Goal: Task Accomplishment & Management: Use online tool/utility

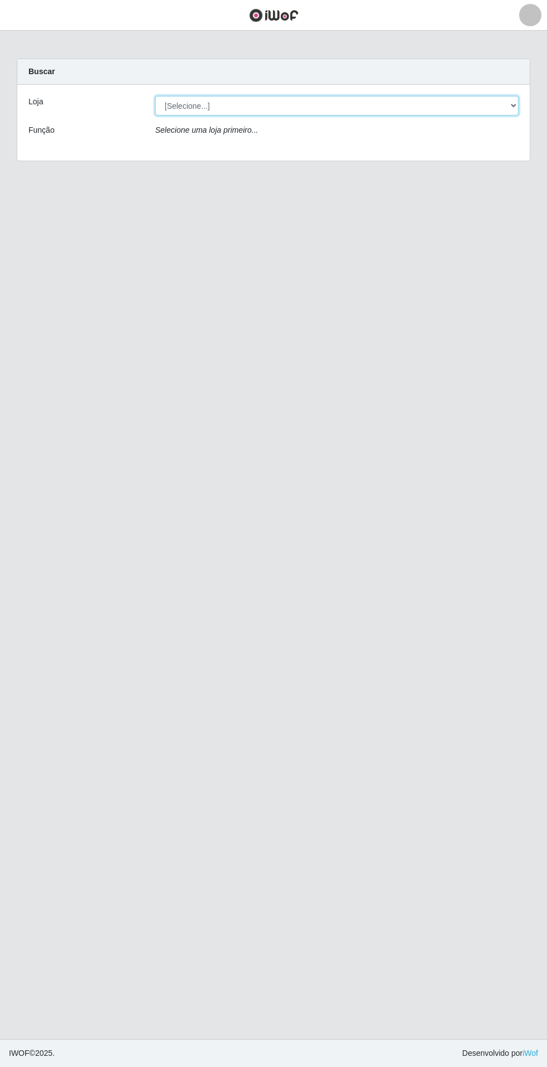
click at [499, 110] on select "[Selecione...] Atacado Vem - Loja 31 [GEOGRAPHIC_DATA]" at bounding box center [336, 106] width 363 height 20
select select "437"
click at [155, 96] on select "[Selecione...] Atacado Vem - Loja 31 [GEOGRAPHIC_DATA]" at bounding box center [336, 106] width 363 height 20
click at [480, 105] on select "[Selecione...] Atacado Vem - Loja 31 [GEOGRAPHIC_DATA]" at bounding box center [336, 106] width 363 height 20
click at [155, 96] on select "[Selecione...] Atacado Vem - Loja 31 [GEOGRAPHIC_DATA]" at bounding box center [336, 106] width 363 height 20
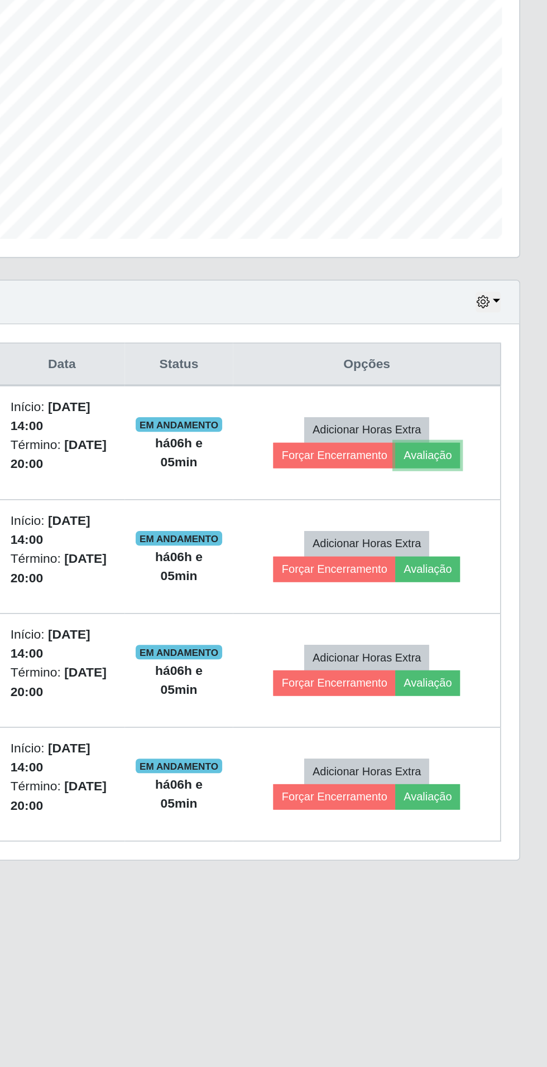
click at [484, 533] on button "Avaliação" at bounding box center [474, 532] width 40 height 16
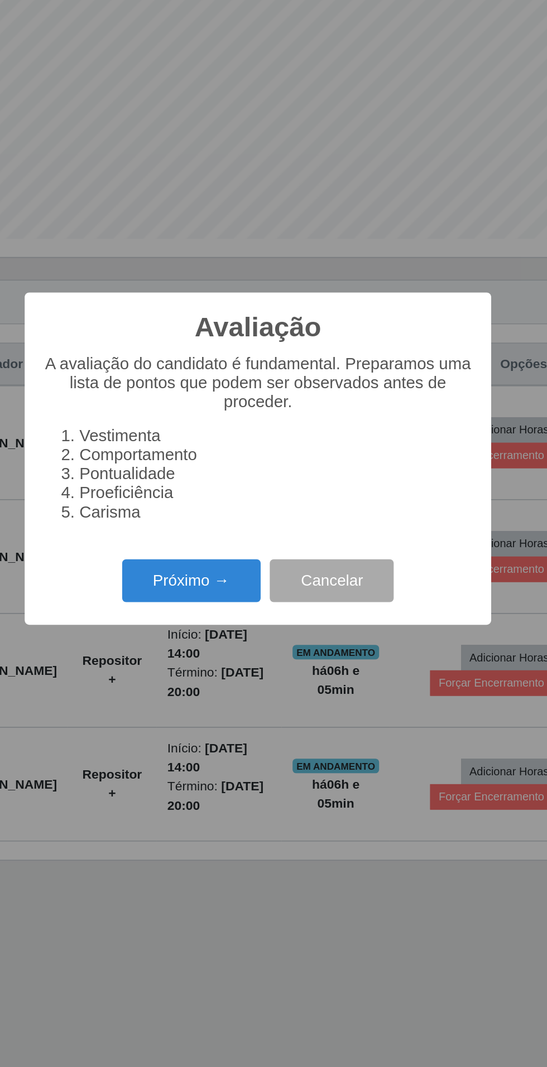
click at [225, 616] on button "Próximo →" at bounding box center [232, 608] width 85 height 26
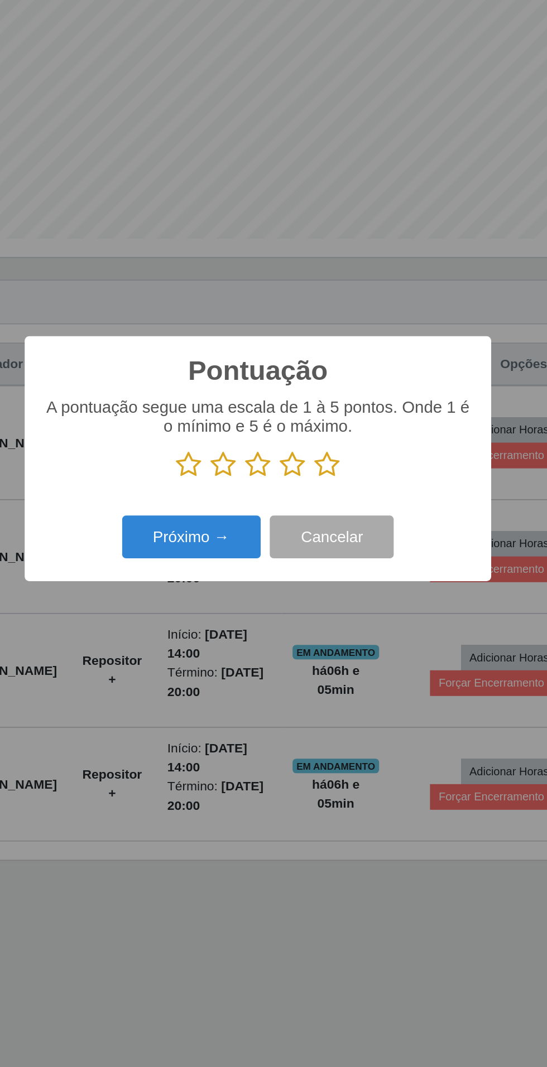
click at [319, 533] on icon at bounding box center [316, 537] width 16 height 17
click at [308, 546] on input "radio" at bounding box center [308, 546] width 0 height 0
click at [230, 579] on button "Próximo →" at bounding box center [232, 582] width 85 height 26
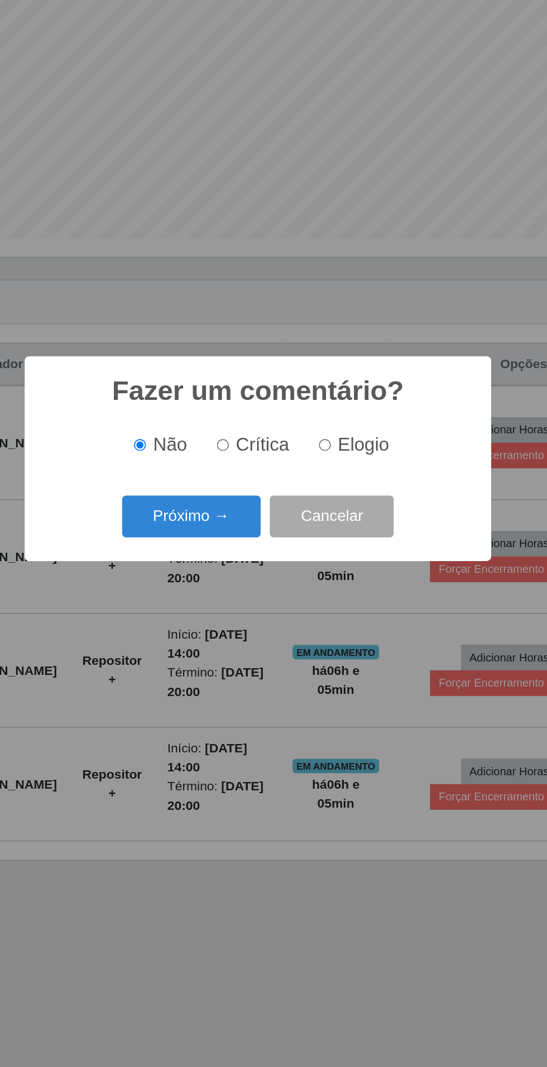
click at [223, 564] on button "Próximo →" at bounding box center [232, 569] width 85 height 26
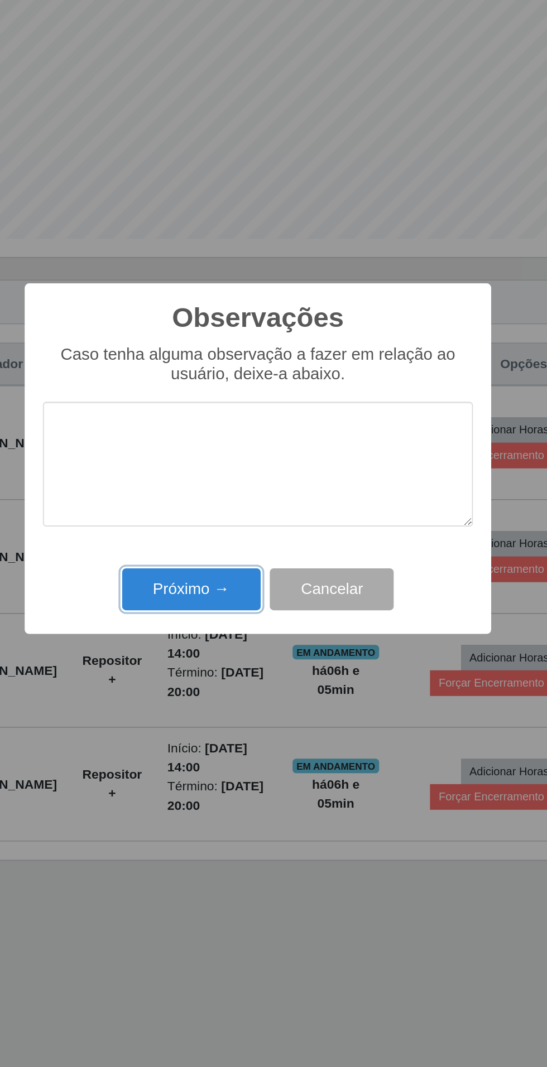
click at [226, 617] on button "Próximo →" at bounding box center [232, 614] width 85 height 26
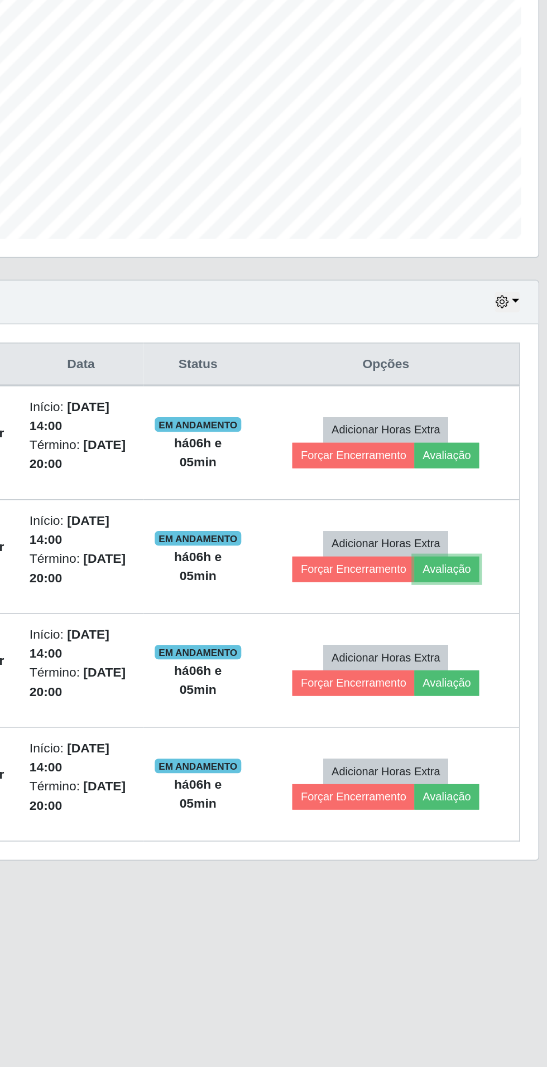
click at [487, 600] on button "Avaliação" at bounding box center [474, 602] width 40 height 16
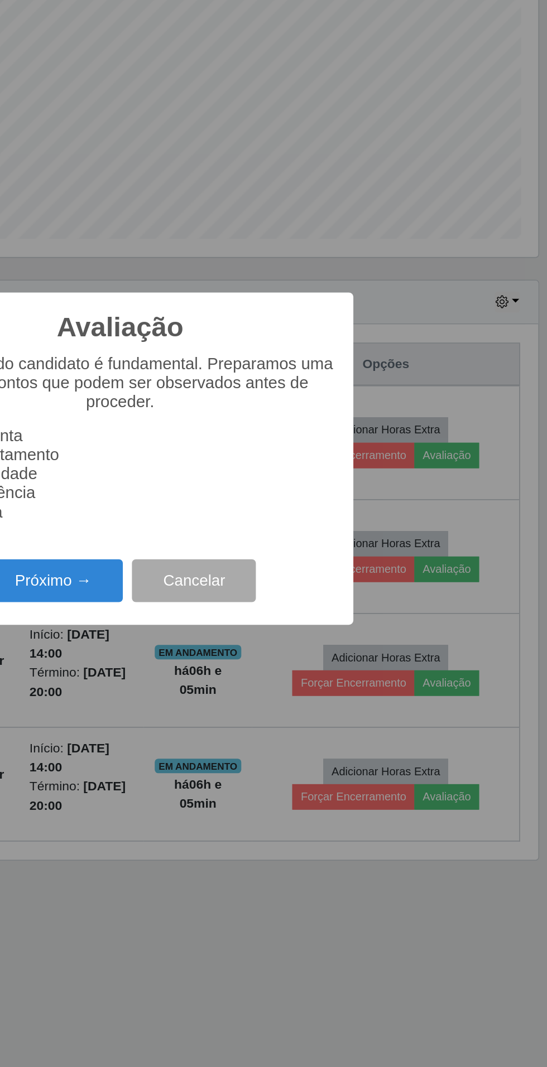
click at [236, 596] on button "Próximo →" at bounding box center [232, 608] width 85 height 26
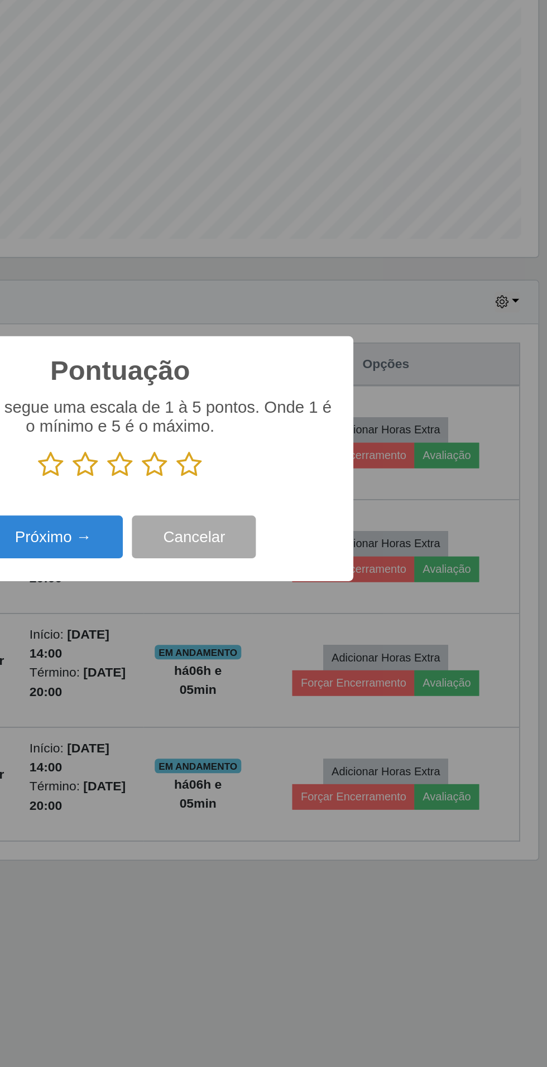
click at [319, 539] on icon at bounding box center [316, 537] width 16 height 17
click at [308, 546] on input "radio" at bounding box center [308, 546] width 0 height 0
click at [242, 584] on button "Próximo →" at bounding box center [232, 582] width 85 height 26
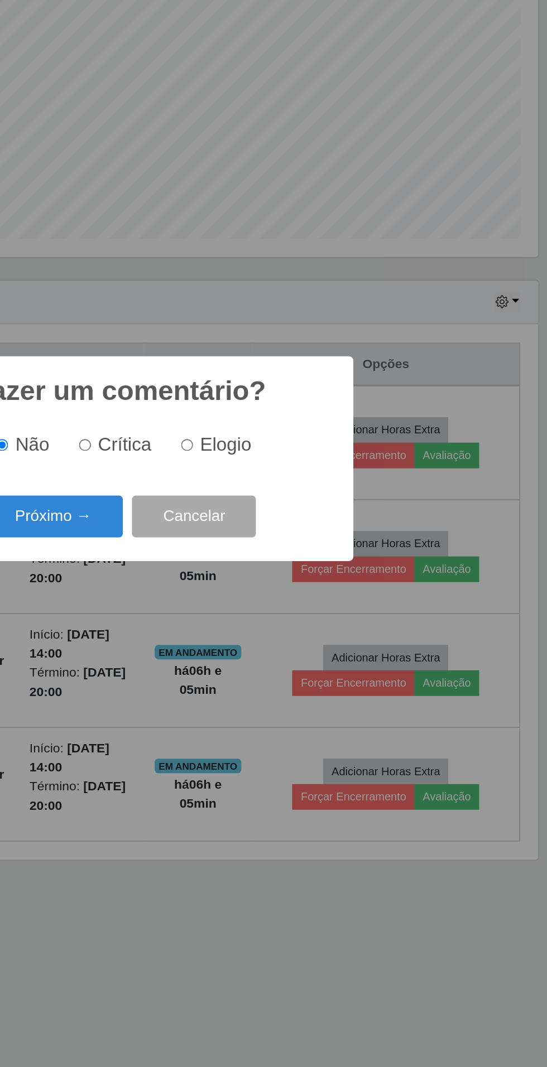
click at [237, 570] on button "Próximo →" at bounding box center [232, 569] width 85 height 26
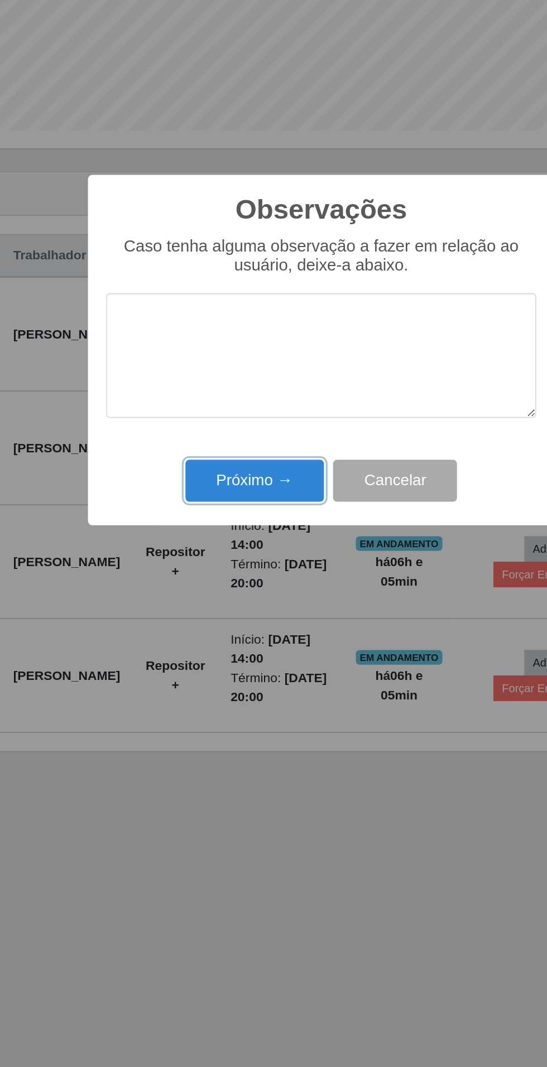
click at [220, 615] on button "Próximo →" at bounding box center [232, 614] width 85 height 26
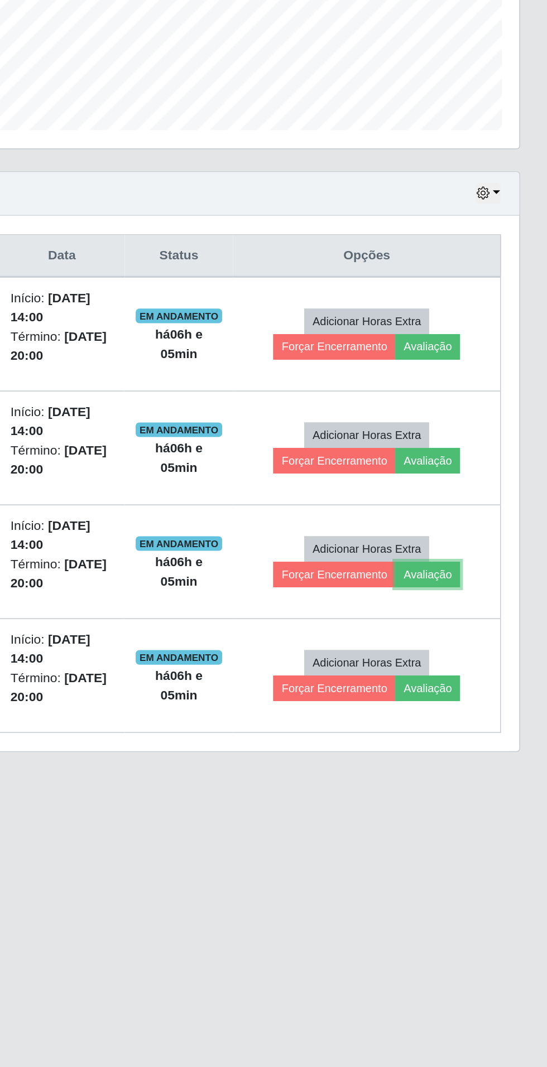
click at [486, 671] on button "Avaliação" at bounding box center [474, 671] width 40 height 16
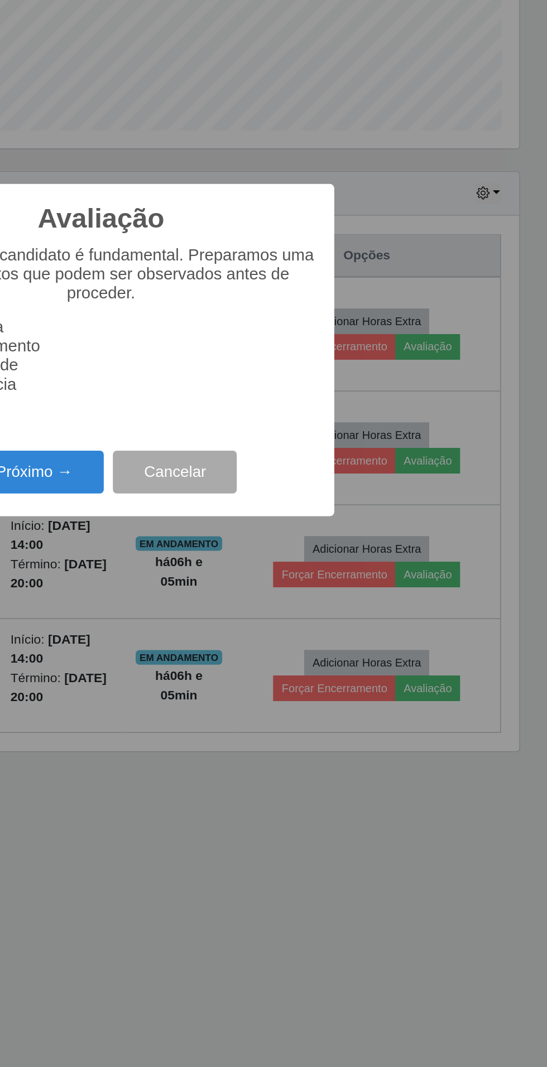
click at [242, 600] on button "Próximo →" at bounding box center [232, 608] width 85 height 26
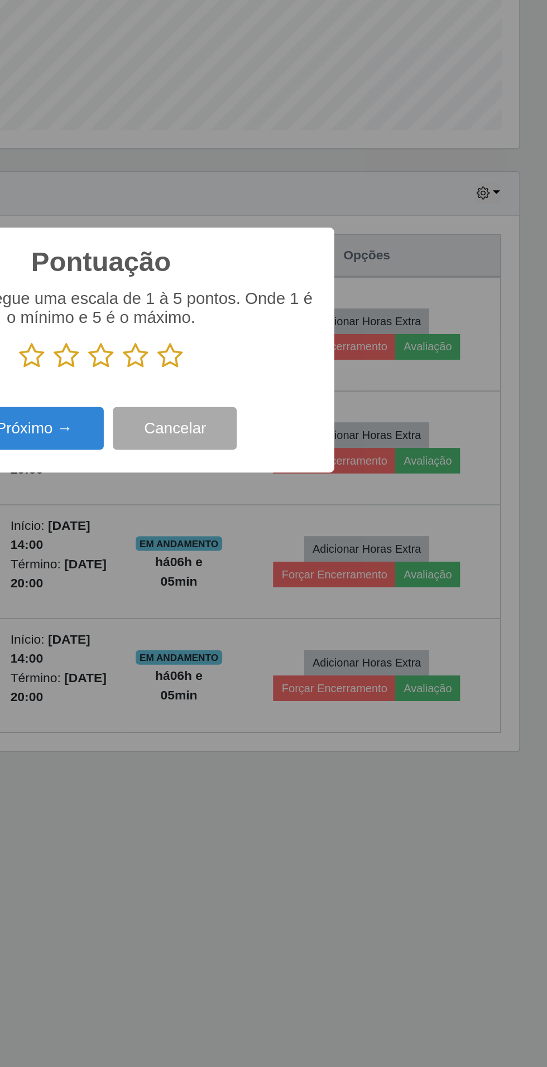
click at [323, 533] on icon at bounding box center [316, 537] width 16 height 17
click at [308, 546] on input "radio" at bounding box center [308, 546] width 0 height 0
click at [242, 588] on button "Próximo →" at bounding box center [232, 582] width 85 height 26
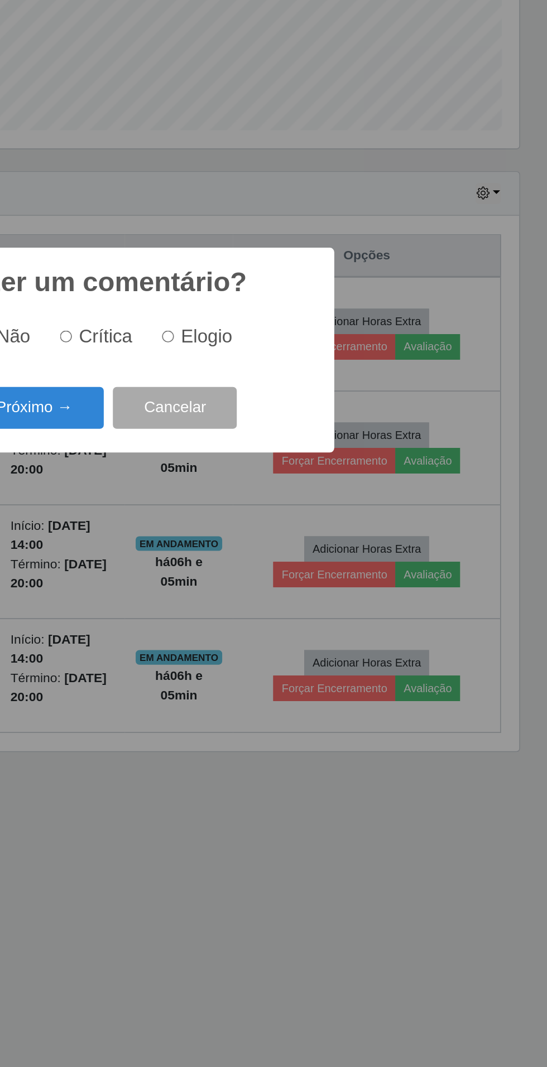
click at [242, 571] on button "Próximo →" at bounding box center [232, 569] width 85 height 26
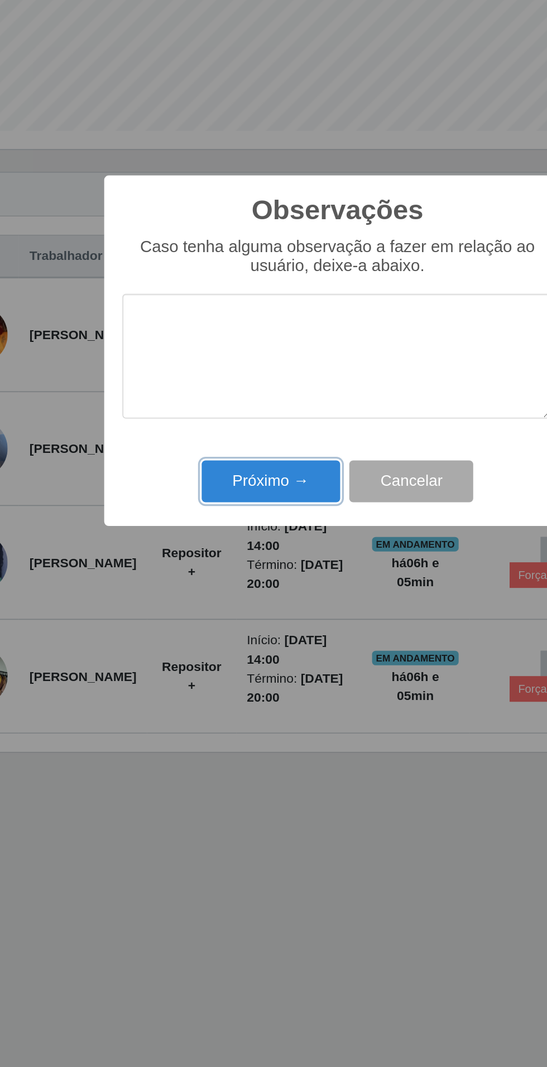
click at [213, 610] on button "Próximo →" at bounding box center [232, 614] width 85 height 26
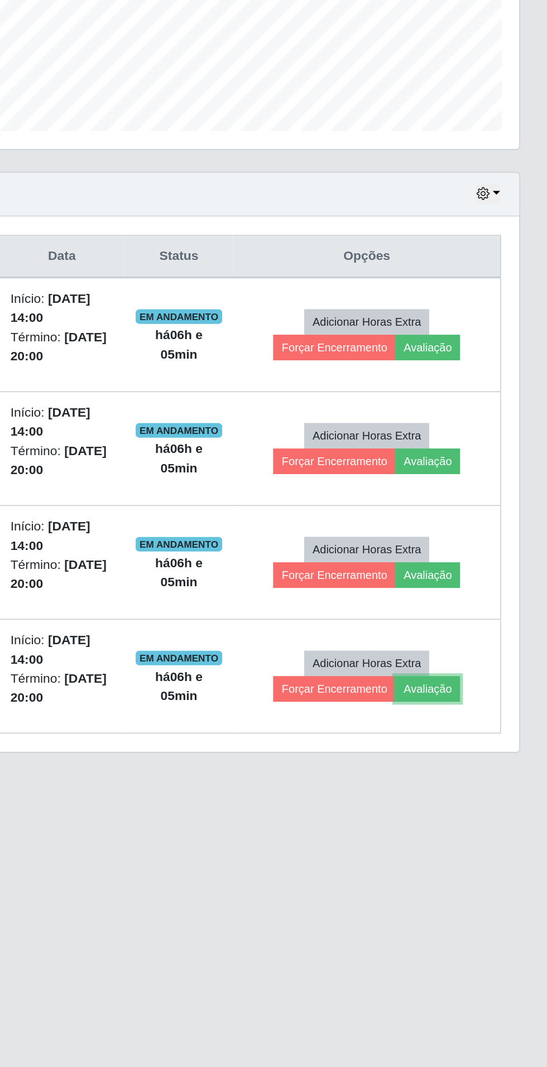
click at [490, 742] on button "Avaliação" at bounding box center [474, 741] width 40 height 16
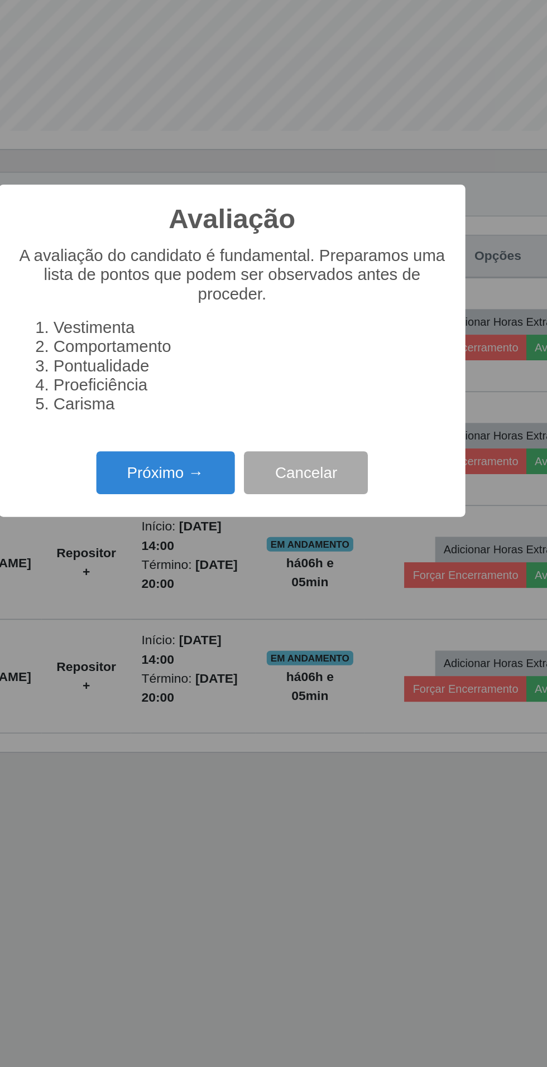
click at [218, 605] on button "Próximo →" at bounding box center [232, 608] width 85 height 26
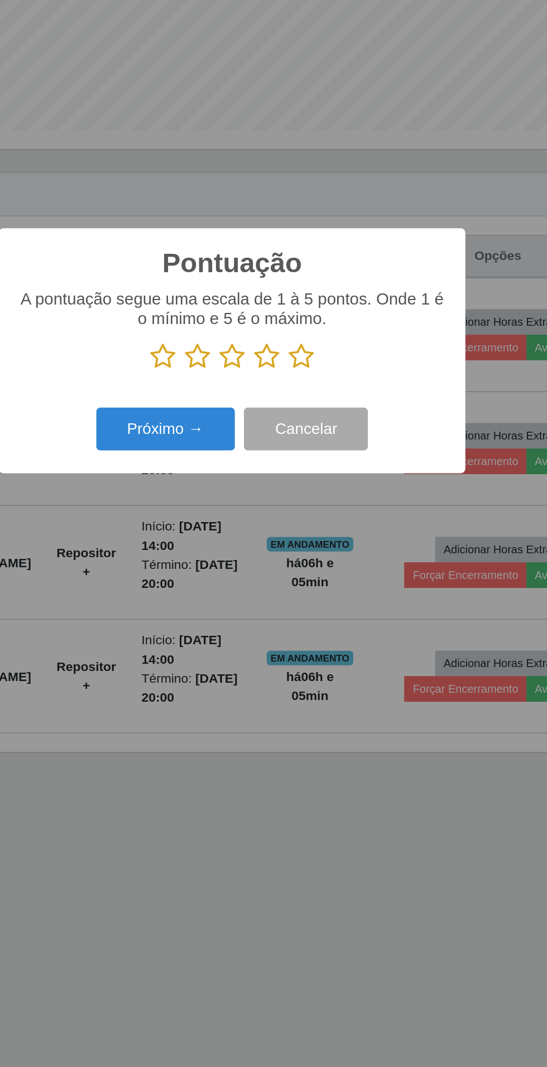
click at [311, 543] on icon at bounding box center [316, 537] width 16 height 17
click at [308, 546] on input "radio" at bounding box center [308, 546] width 0 height 0
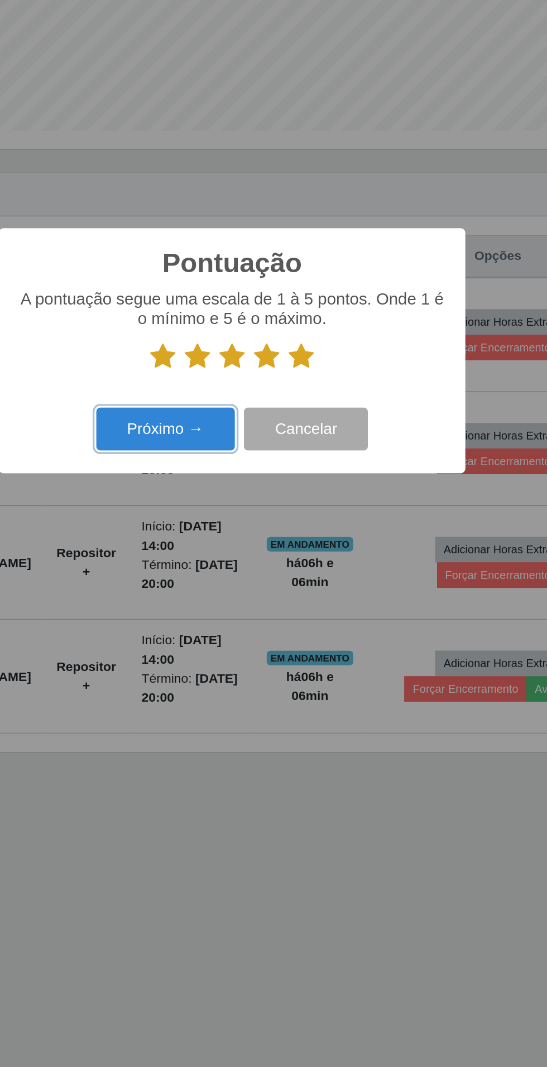
click at [220, 580] on button "Próximo →" at bounding box center [232, 582] width 85 height 26
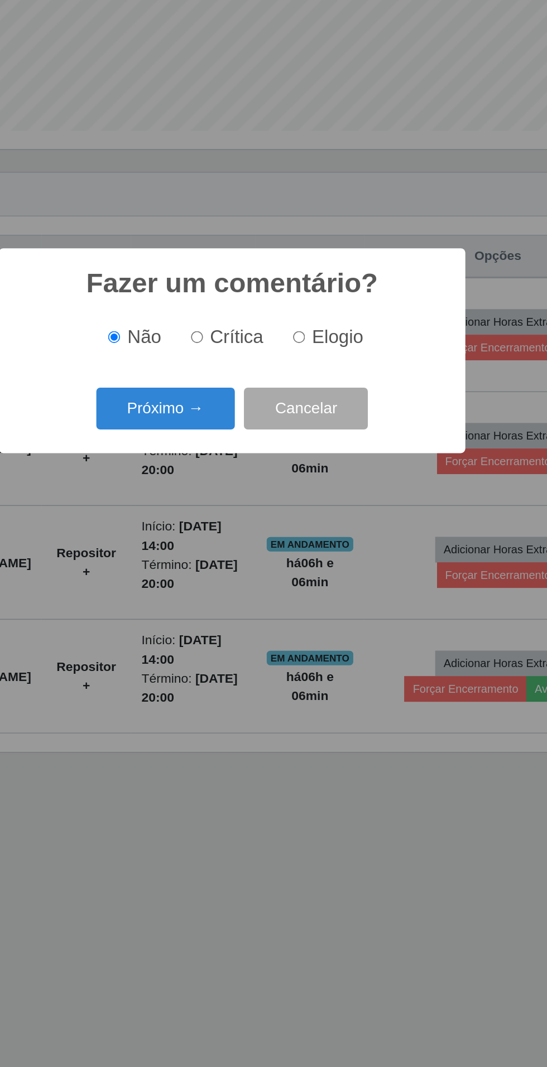
click at [216, 570] on button "Próximo →" at bounding box center [232, 569] width 85 height 26
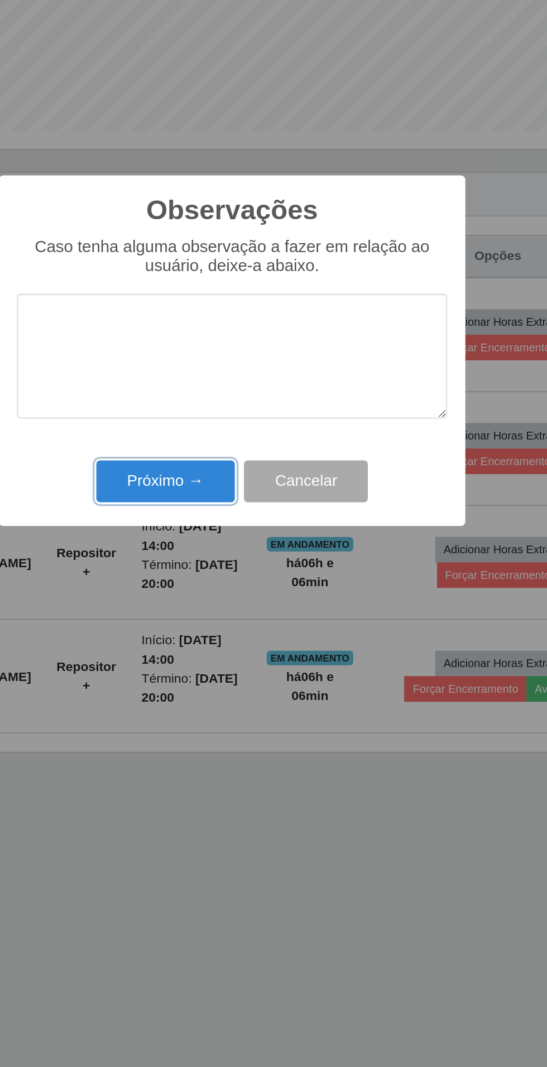
click at [226, 613] on button "Próximo →" at bounding box center [232, 614] width 85 height 26
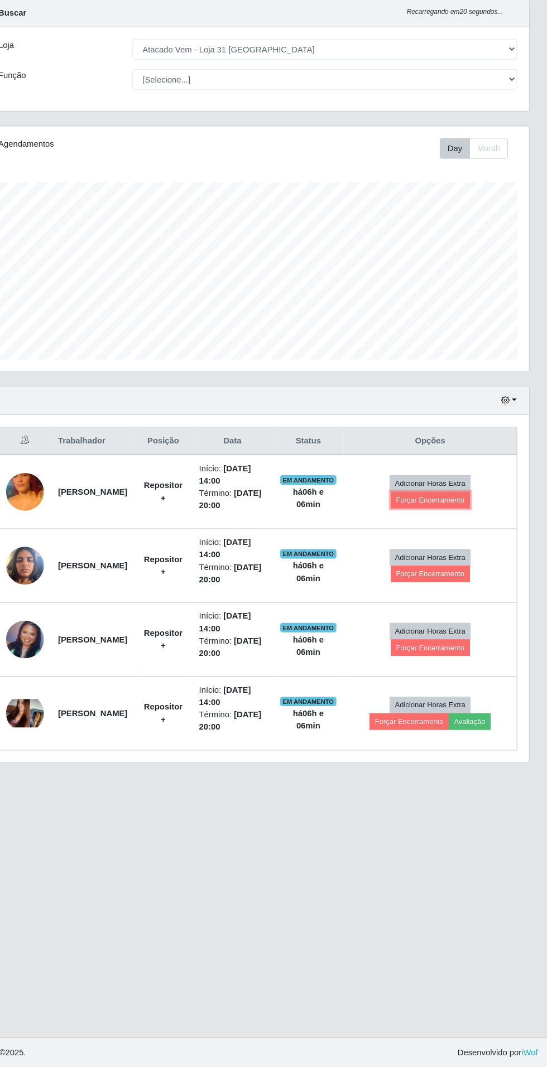
click at [469, 533] on button "Forçar Encerramento" at bounding box center [436, 532] width 75 height 16
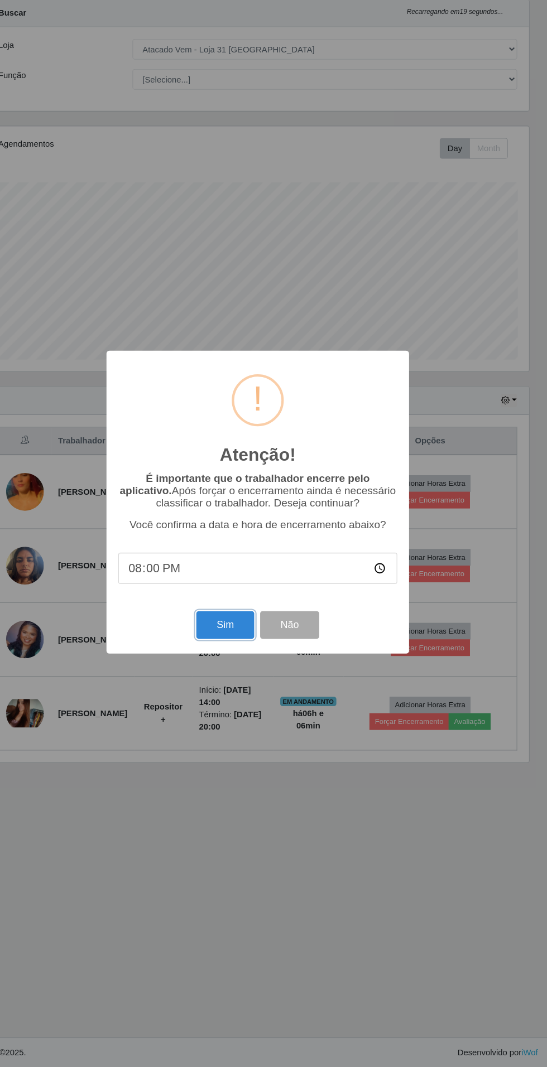
click at [228, 658] on button "Sim" at bounding box center [242, 650] width 54 height 26
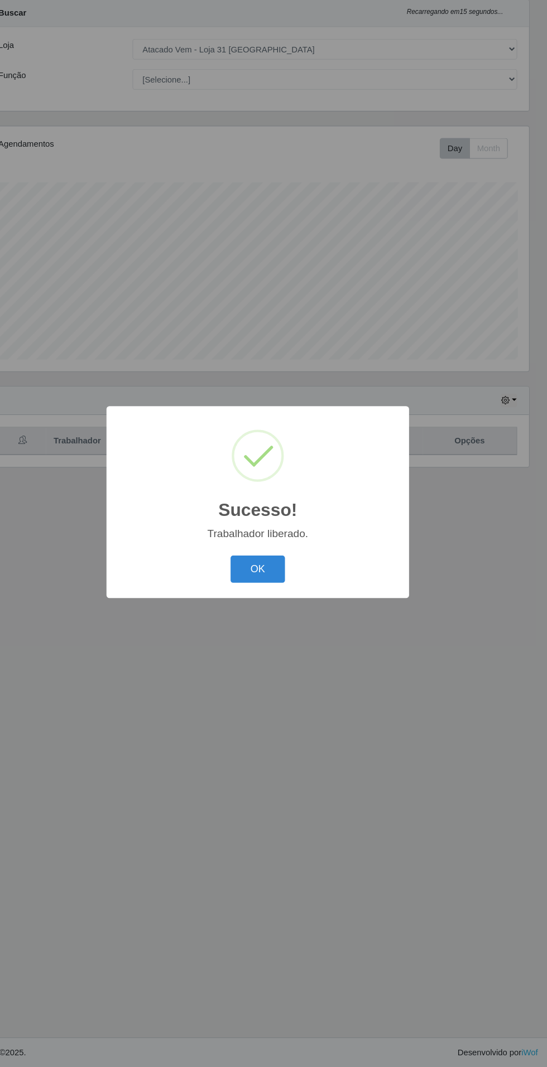
click at [261, 618] on div "Sucesso! × Trabalhador liberado. OK Cancel" at bounding box center [274, 533] width 286 height 181
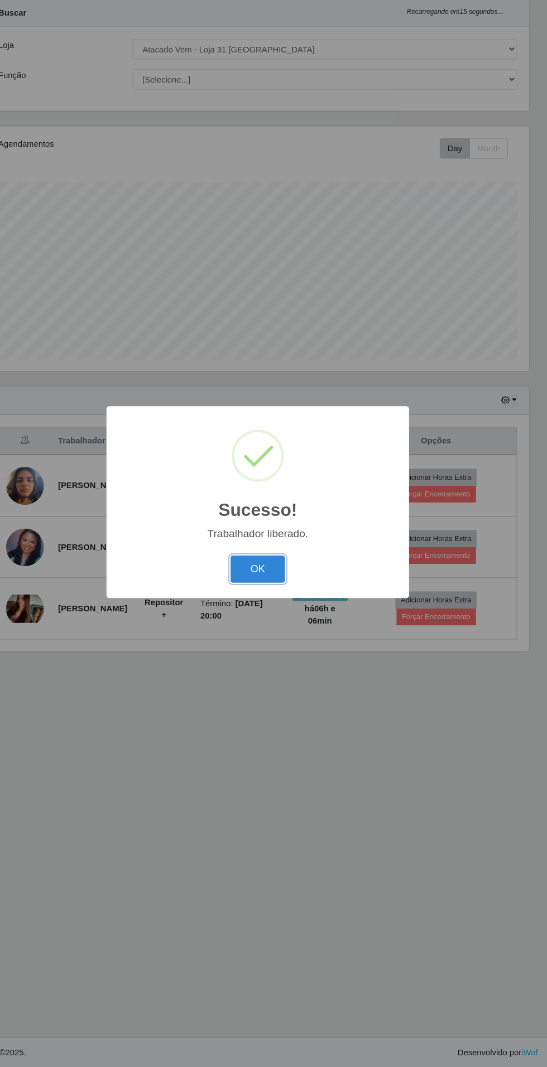
click at [282, 594] on button "OK" at bounding box center [274, 597] width 52 height 26
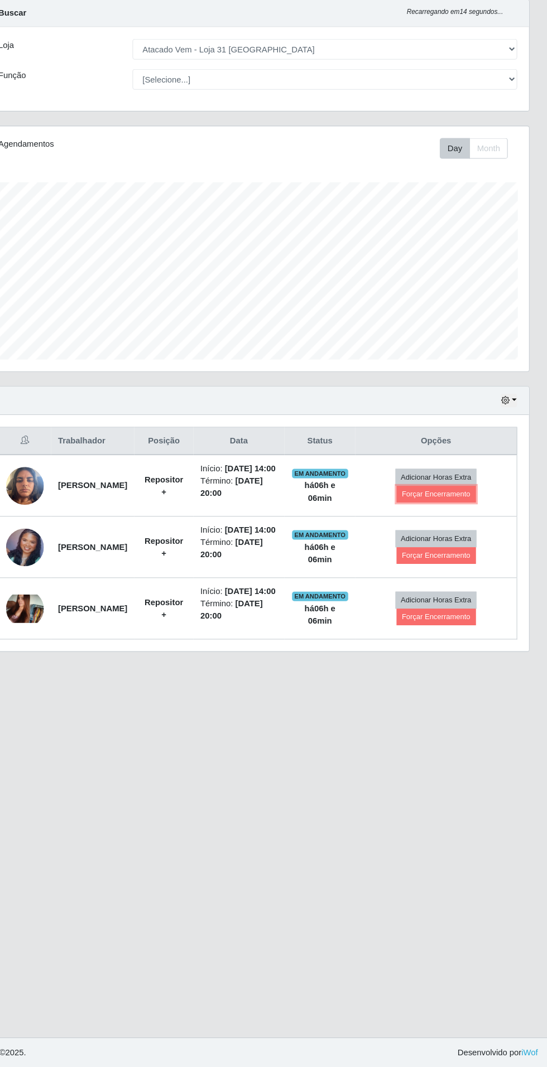
click at [474, 532] on button "Forçar Encerramento" at bounding box center [442, 526] width 75 height 16
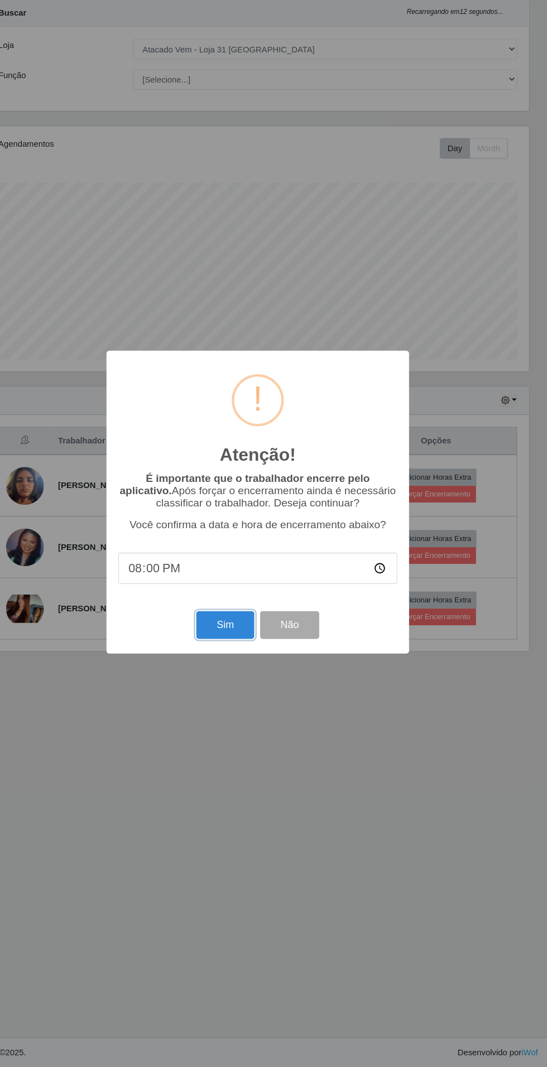
click at [225, 660] on button "Sim" at bounding box center [242, 650] width 54 height 26
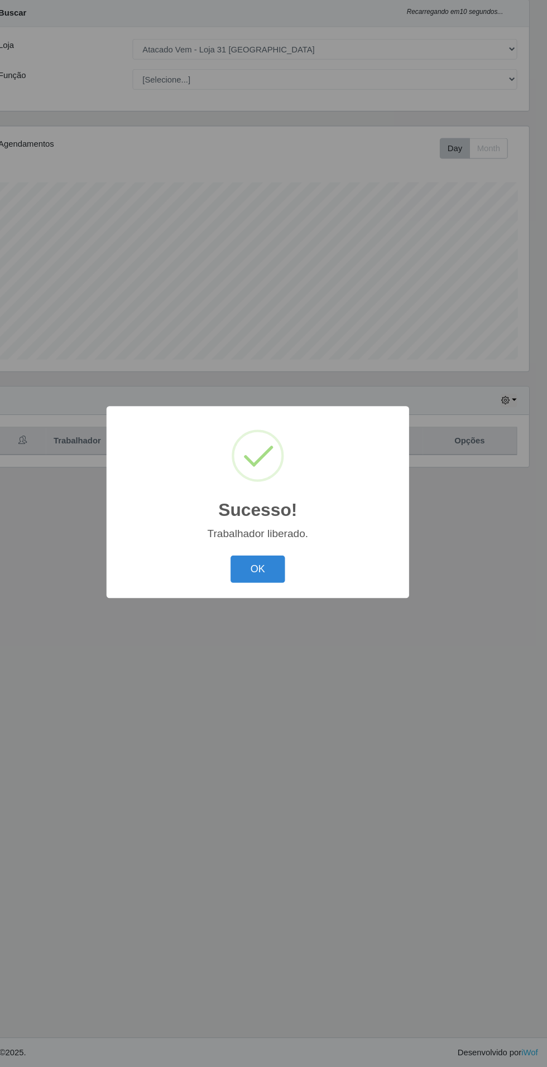
click at [269, 596] on button "OK" at bounding box center [274, 597] width 52 height 26
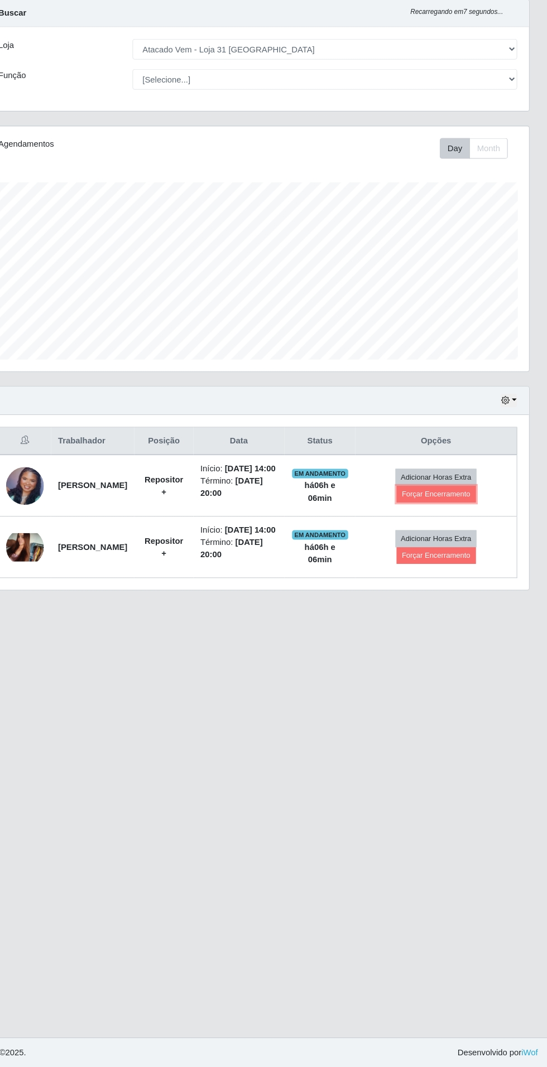
click at [468, 530] on button "Forçar Encerramento" at bounding box center [442, 526] width 75 height 16
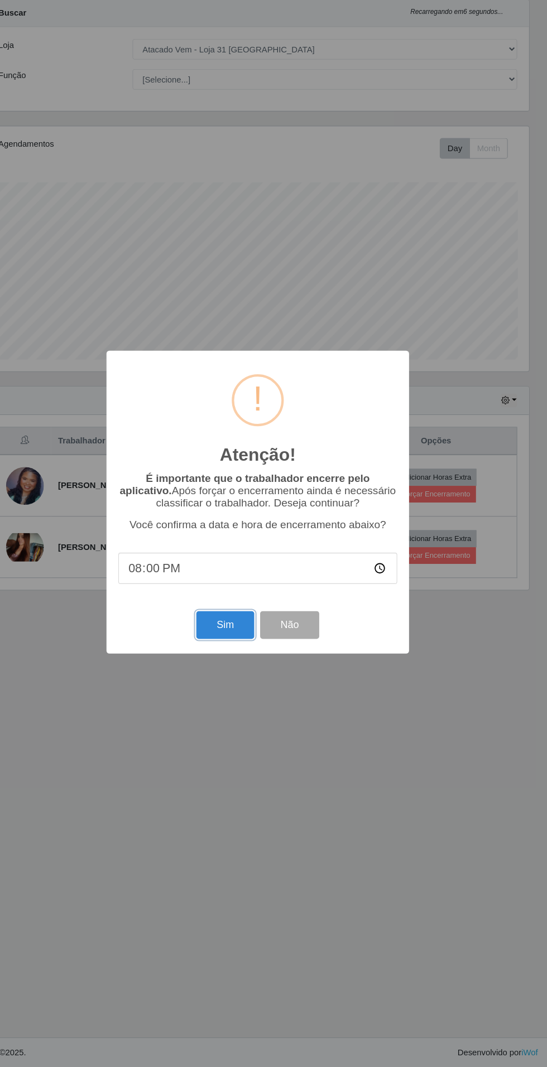
click at [225, 653] on button "Sim" at bounding box center [242, 650] width 54 height 26
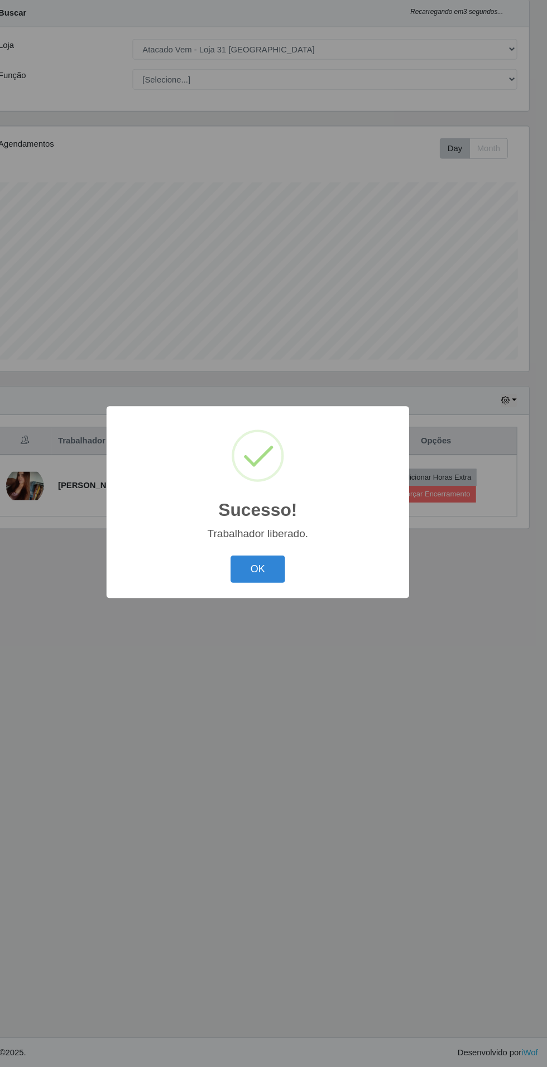
click at [273, 597] on button "OK" at bounding box center [274, 597] width 52 height 26
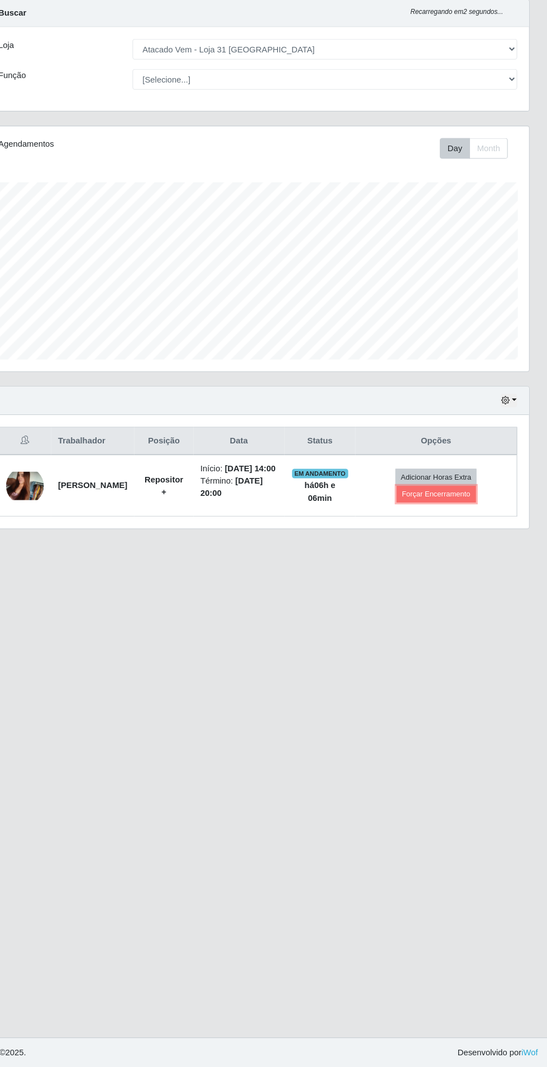
click at [472, 532] on button "Forçar Encerramento" at bounding box center [442, 526] width 75 height 16
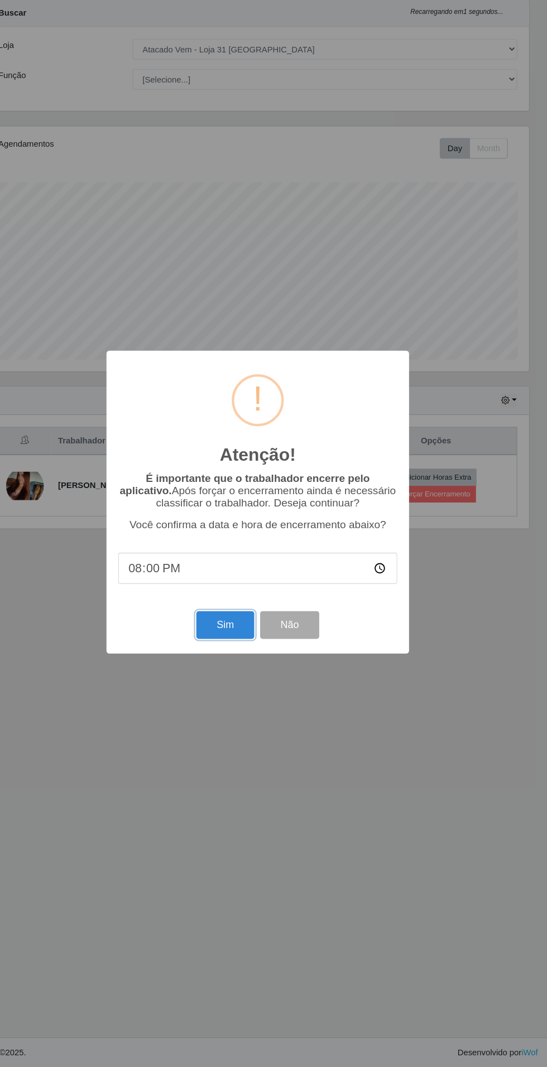
click at [225, 657] on button "Sim" at bounding box center [242, 650] width 54 height 26
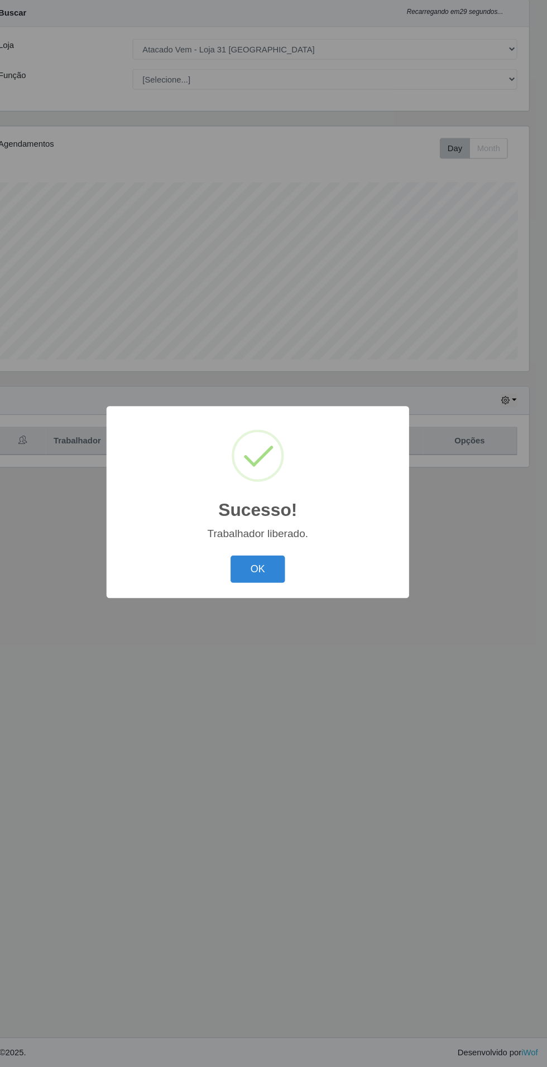
click at [269, 600] on button "OK" at bounding box center [274, 597] width 52 height 26
